Goal: Check status: Check status

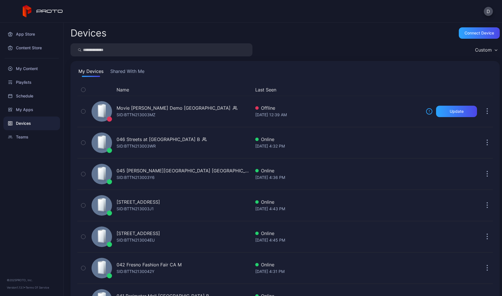
click at [130, 72] on button "Shared With Me" at bounding box center [127, 72] width 36 height 9
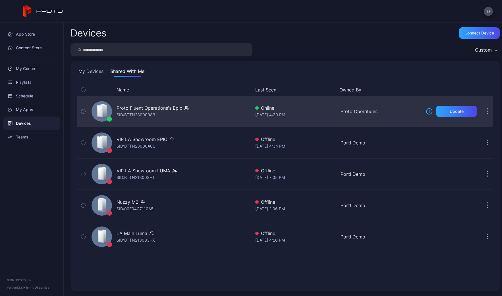
click at [217, 109] on div "Proto Fluent Operations's Epic SID: BTTN23000983" at bounding box center [170, 111] width 162 height 28
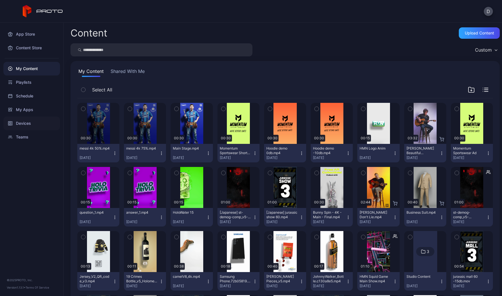
click at [27, 124] on div "Devices" at bounding box center [31, 123] width 57 height 14
click at [24, 121] on div "Devices" at bounding box center [31, 123] width 57 height 14
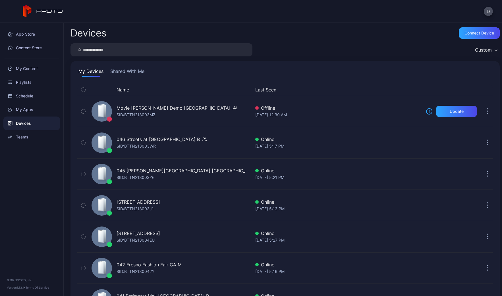
click at [136, 70] on button "Shared With Me" at bounding box center [127, 72] width 36 height 9
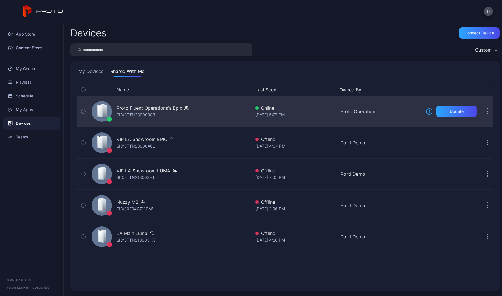
click at [204, 113] on div "Proto Fluent Operations's Epic SID: BTTN23000983" at bounding box center [170, 111] width 162 height 28
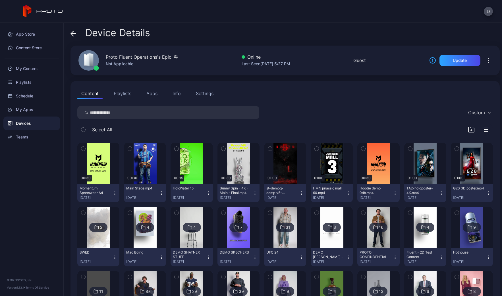
click at [156, 93] on button "Apps" at bounding box center [152, 93] width 19 height 11
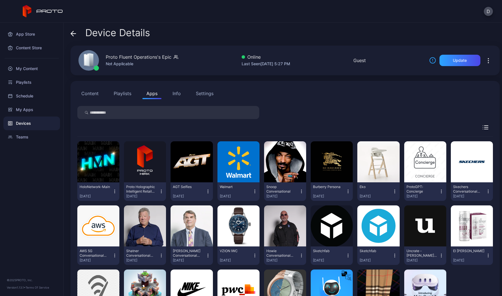
click at [183, 33] on div "Device Details" at bounding box center [286, 34] width 430 height 14
click at [203, 90] on div "Settings" at bounding box center [205, 93] width 18 height 7
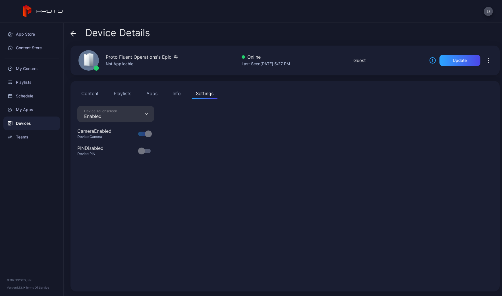
click at [176, 92] on div "Info" at bounding box center [177, 93] width 8 height 7
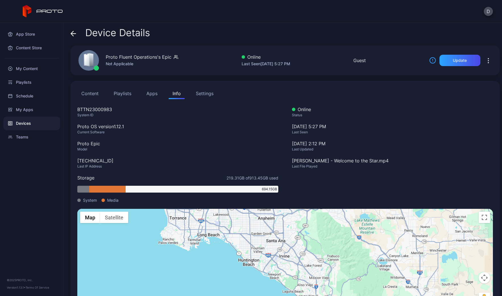
click at [153, 92] on button "Apps" at bounding box center [152, 93] width 19 height 11
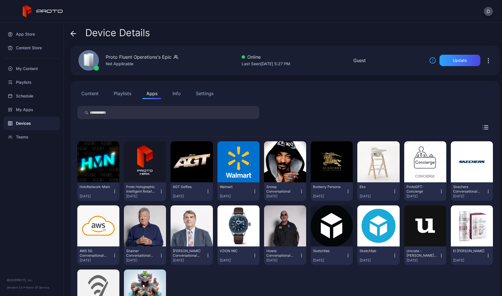
drag, startPoint x: 119, startPoint y: 90, endPoint x: 114, endPoint y: 91, distance: 4.3
click at [119, 90] on button "Playlists" at bounding box center [123, 93] width 26 height 11
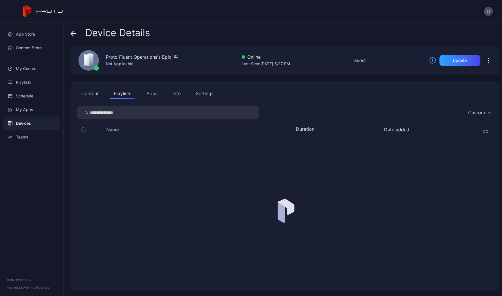
click at [94, 92] on button "Content" at bounding box center [89, 93] width 25 height 11
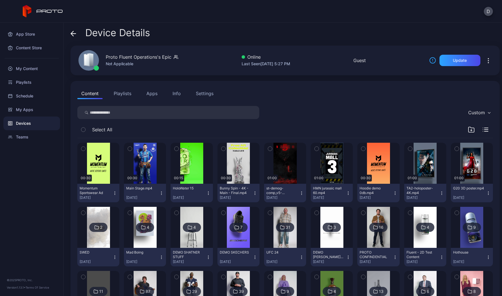
click at [127, 93] on button "Playlists" at bounding box center [123, 93] width 26 height 11
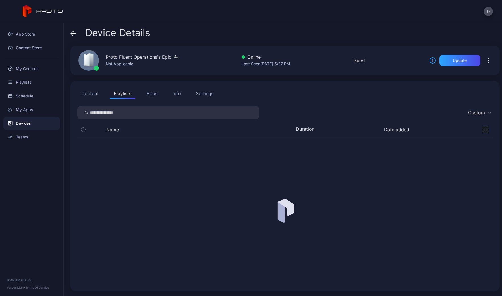
click at [151, 95] on button "Apps" at bounding box center [152, 93] width 19 height 11
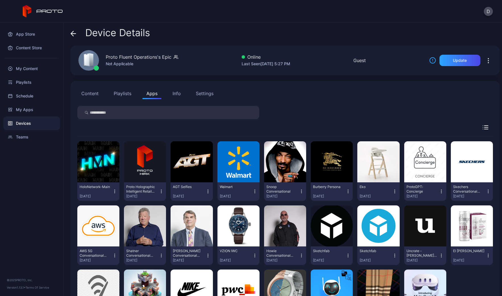
click at [132, 92] on button "Playlists" at bounding box center [123, 93] width 26 height 11
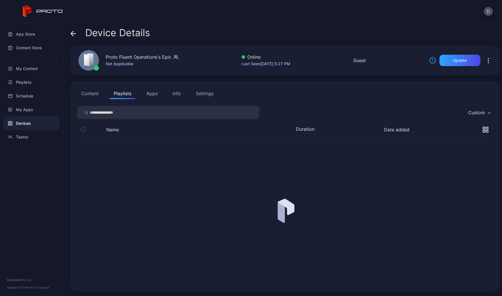
click at [88, 93] on button "Content" at bounding box center [89, 93] width 25 height 11
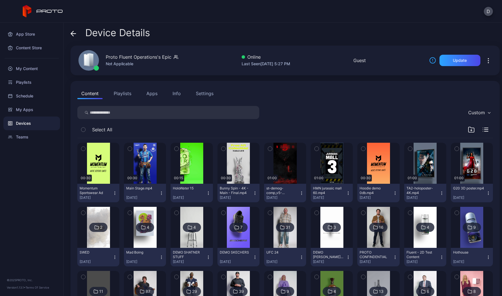
click at [152, 92] on button "Apps" at bounding box center [152, 93] width 19 height 11
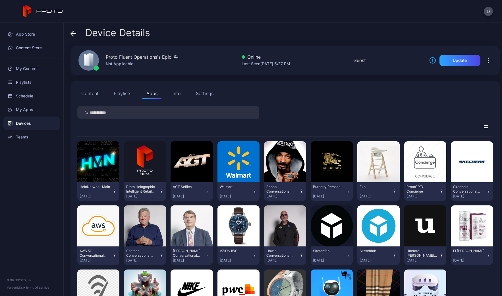
click at [340, 95] on div "Content Playlists Apps Info Settings" at bounding box center [285, 93] width 416 height 11
